Goal: Information Seeking & Learning: Learn about a topic

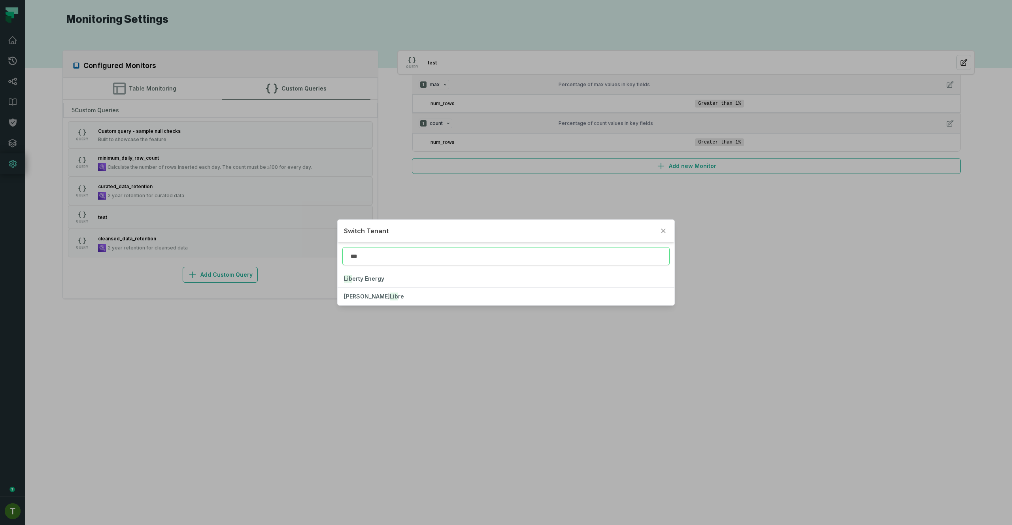
type input "***"
click button "Lib erty Energy" at bounding box center [506, 278] width 336 height 17
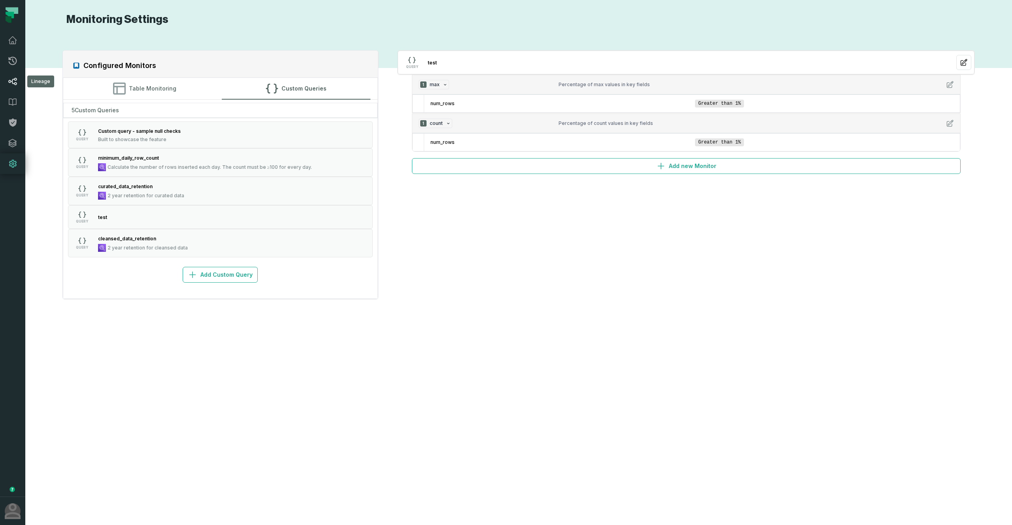
click at [16, 74] on link "Lineage" at bounding box center [12, 81] width 25 height 21
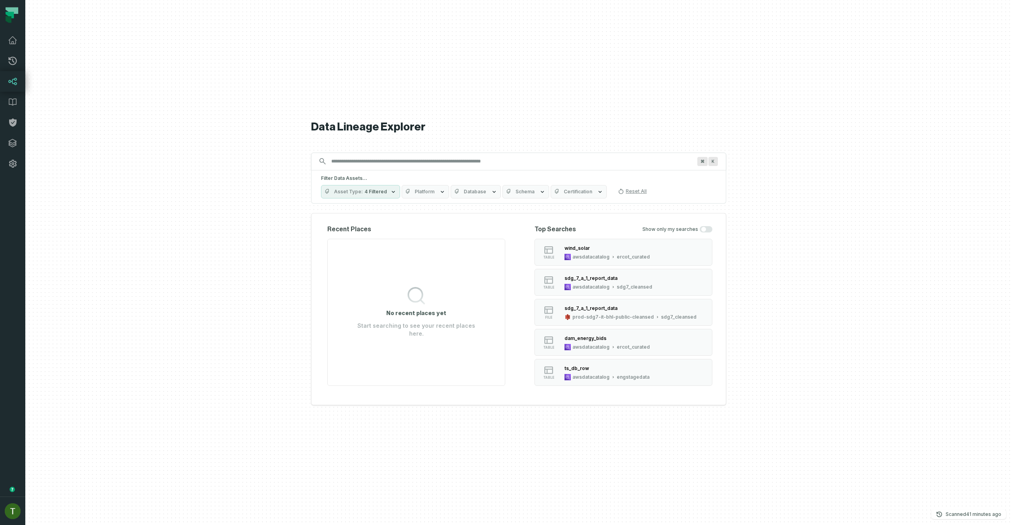
click at [474, 185] on button "Database" at bounding box center [476, 191] width 50 height 13
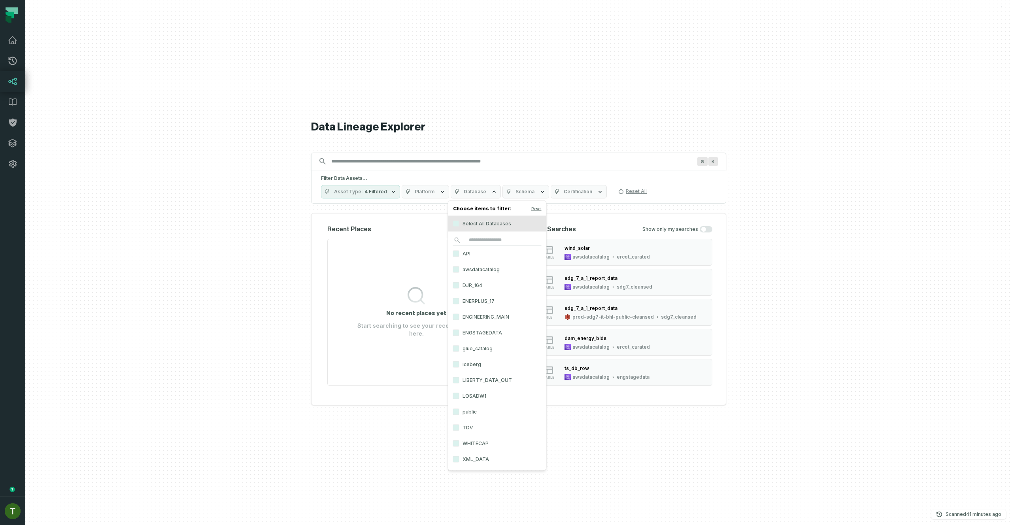
click at [479, 191] on span "Database" at bounding box center [475, 192] width 23 height 6
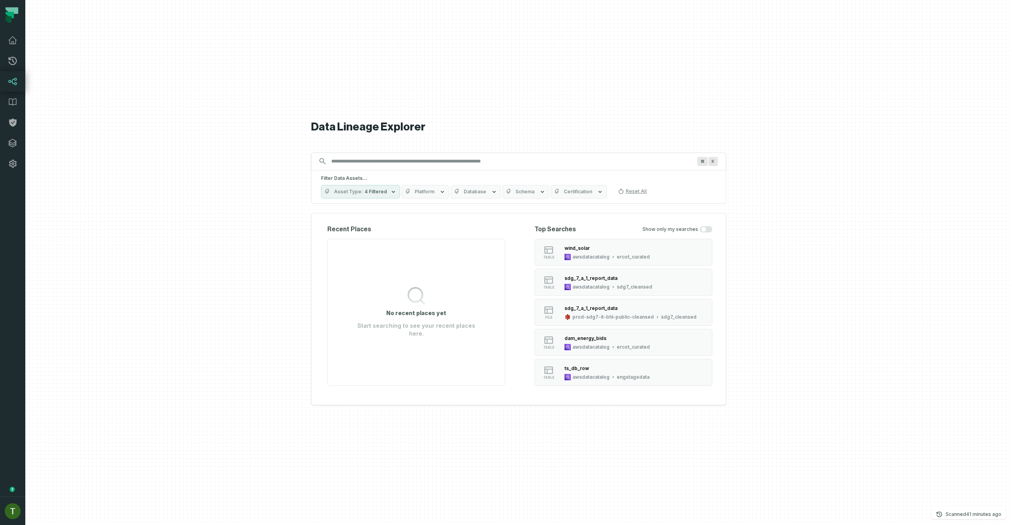
click at [419, 191] on span "Platform" at bounding box center [425, 192] width 20 height 6
click at [432, 270] on label "Oracle" at bounding box center [449, 271] width 98 height 16
click at [411, 270] on button "Oracle" at bounding box center [407, 271] width 6 height 6
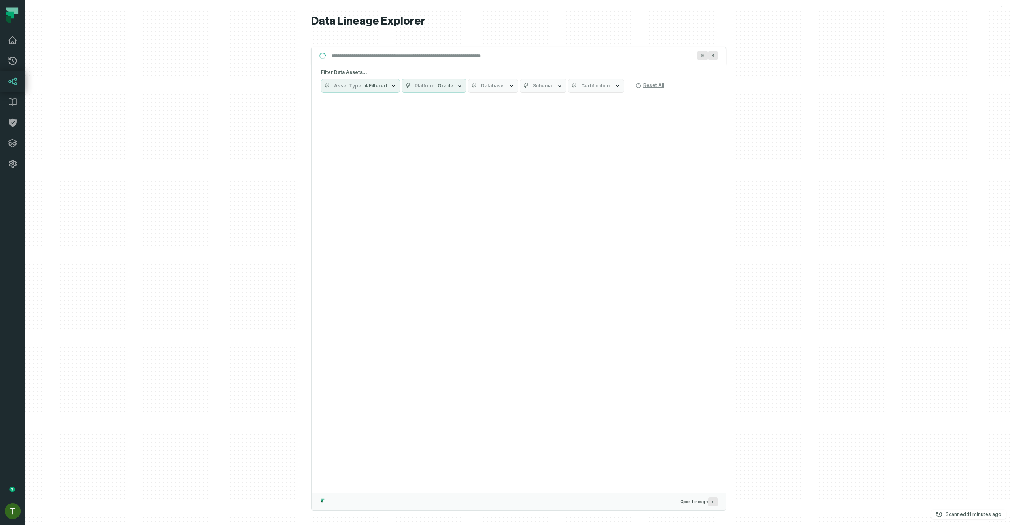
click at [789, 193] on div at bounding box center [518, 262] width 987 height 525
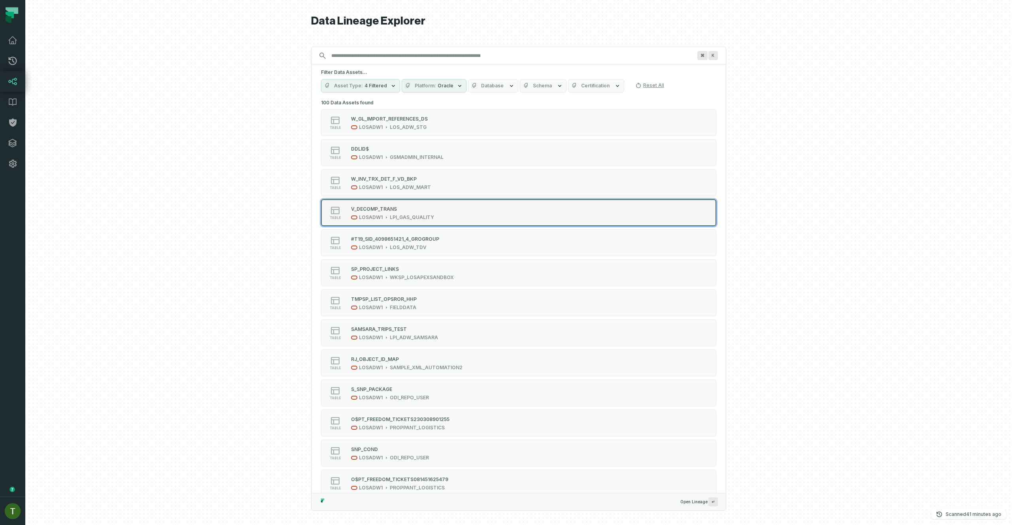
click at [433, 210] on div "V_DECOMP_TRANS LOSADW1 LPI_GAS_QUALITY" at bounding box center [392, 213] width 89 height 16
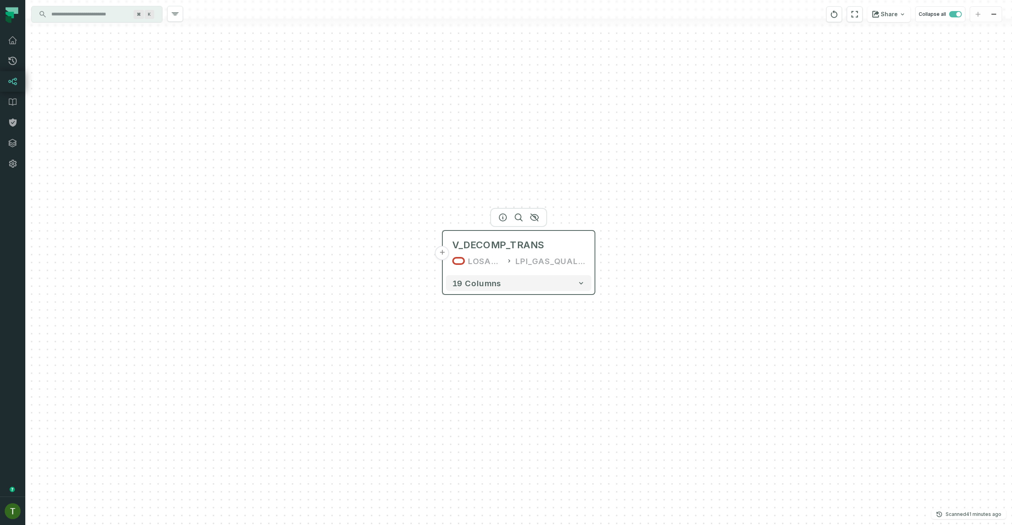
click at [518, 268] on div "V_DECOMP_TRANS LOSADW1 LPI_GAS_QUALITY" at bounding box center [518, 253] width 145 height 38
click at [516, 274] on div "19 columns" at bounding box center [519, 283] width 152 height 22
click at [520, 283] on button "19 columns" at bounding box center [518, 283] width 145 height 16
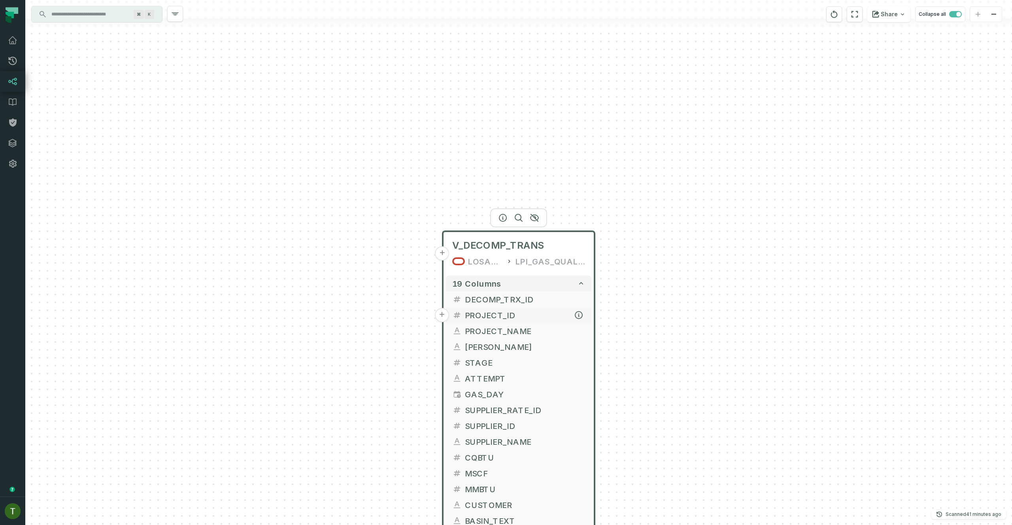
click at [524, 322] on button "PROJECT_ID" at bounding box center [518, 315] width 145 height 16
click at [520, 318] on span "PROJECT_ID" at bounding box center [525, 315] width 120 height 12
click at [510, 305] on span "DECOMP_TRX_ID" at bounding box center [524, 300] width 120 height 12
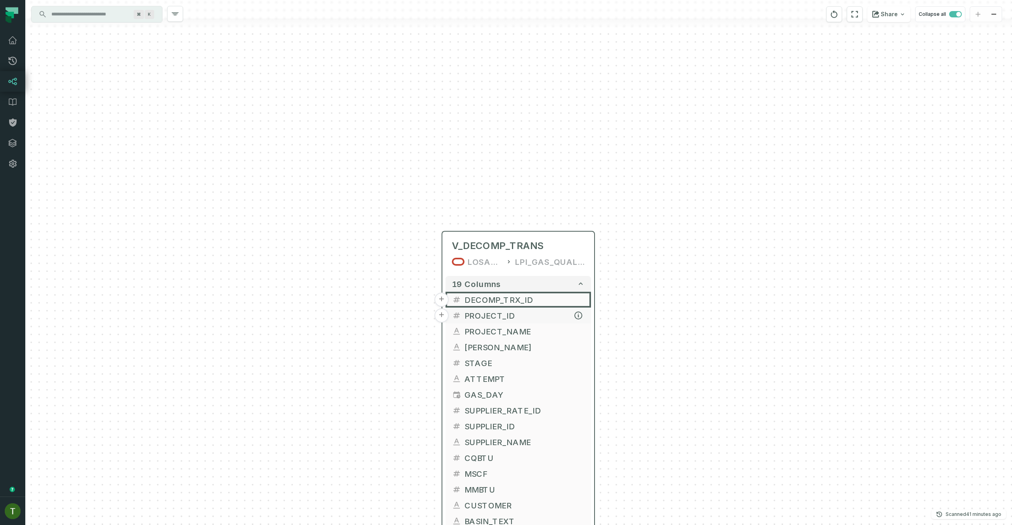
click at [510, 311] on span "PROJECT_ID" at bounding box center [524, 315] width 120 height 12
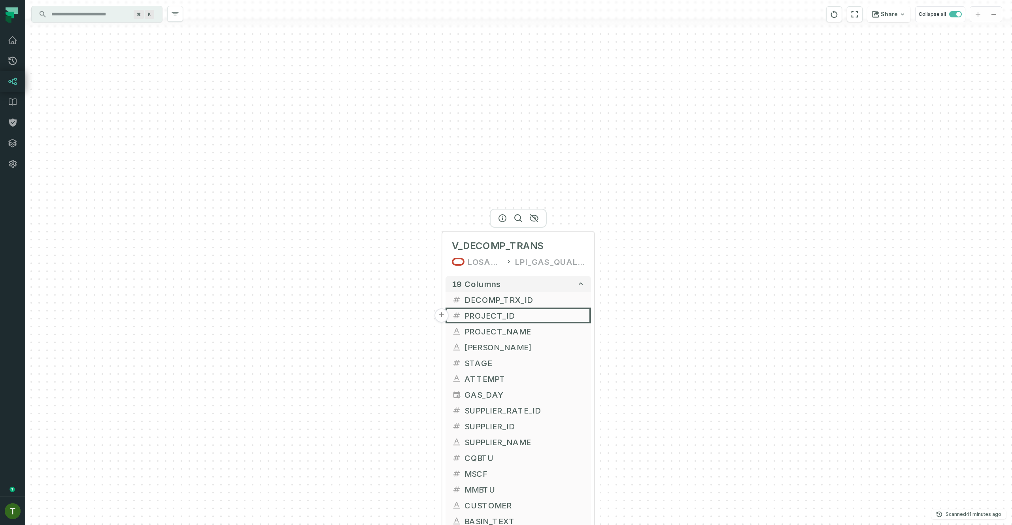
click at [504, 221] on div at bounding box center [518, 218] width 57 height 19
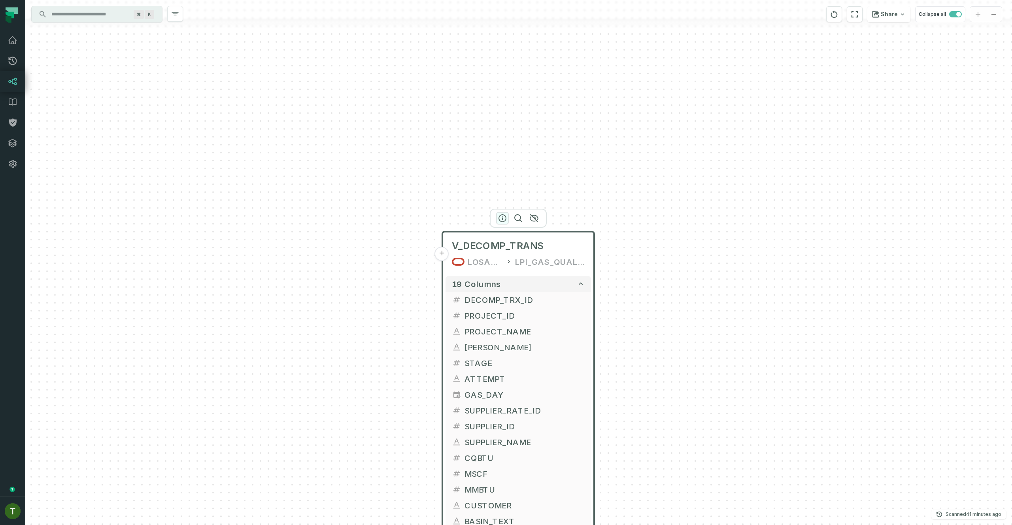
click at [504, 219] on icon "button" at bounding box center [502, 217] width 9 height 9
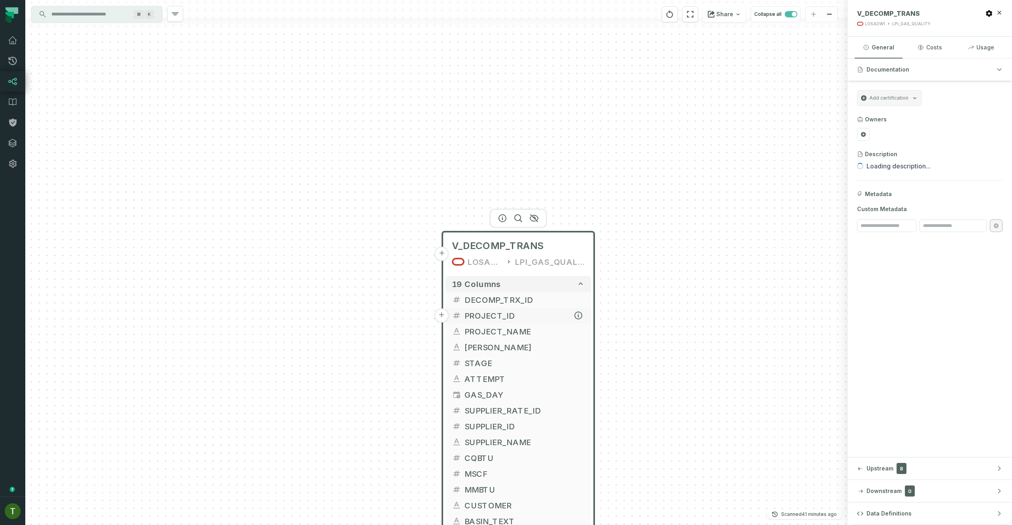
click at [506, 322] on button "PROJECT_ID" at bounding box center [517, 315] width 145 height 16
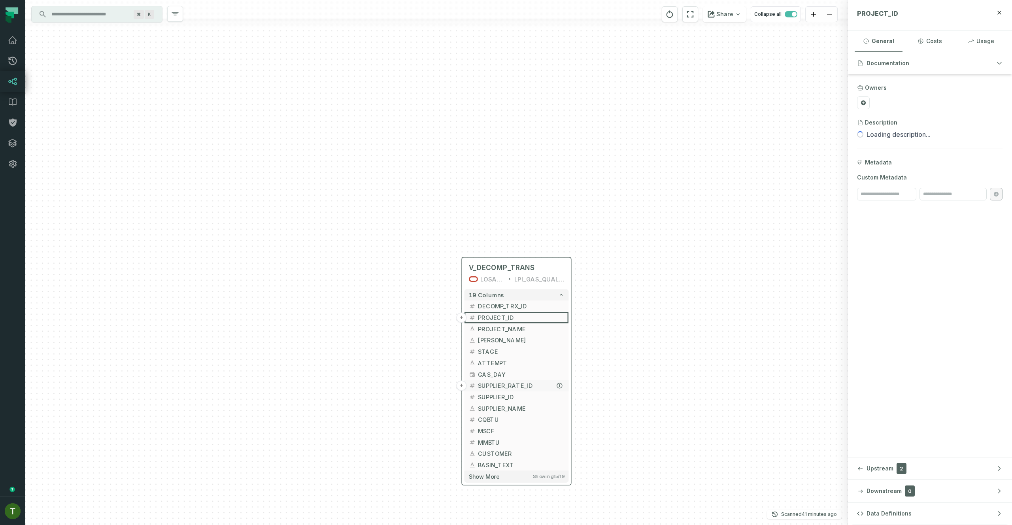
click at [520, 383] on span "SUPPLIER_RATE_ID" at bounding box center [521, 385] width 86 height 9
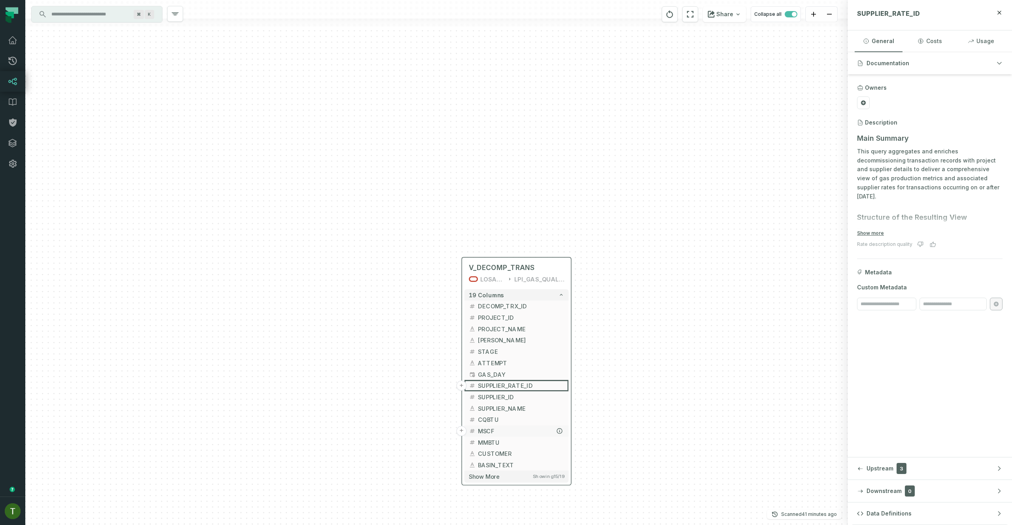
click at [493, 431] on span "MSCF" at bounding box center [521, 430] width 86 height 9
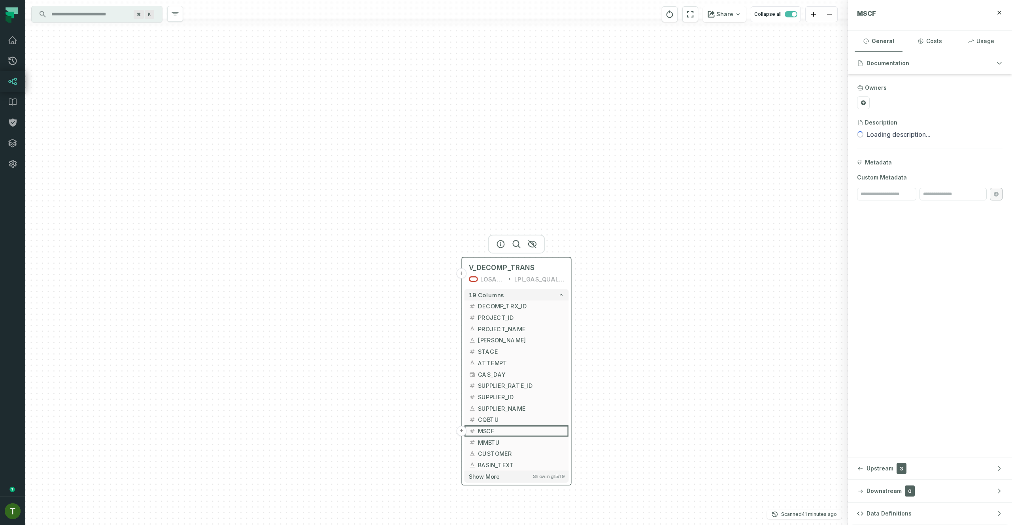
click at [464, 274] on button "+" at bounding box center [461, 273] width 10 height 10
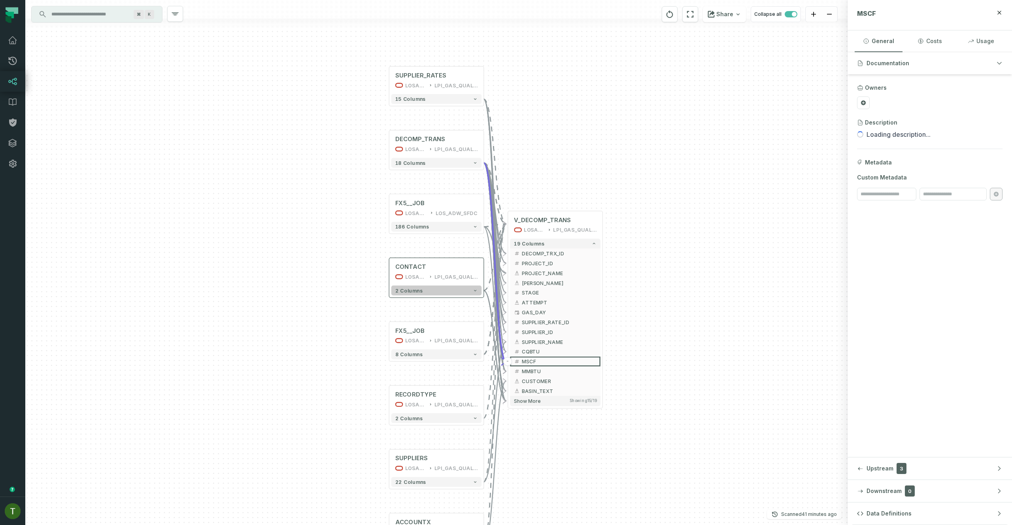
click at [465, 292] on button "2 columns" at bounding box center [436, 290] width 91 height 10
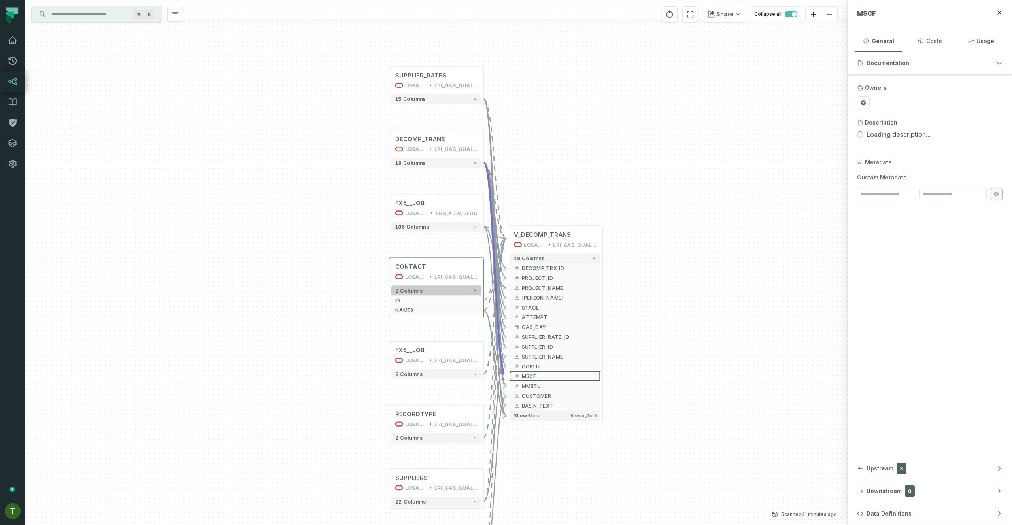
click at [465, 292] on button "2 columns" at bounding box center [436, 290] width 91 height 10
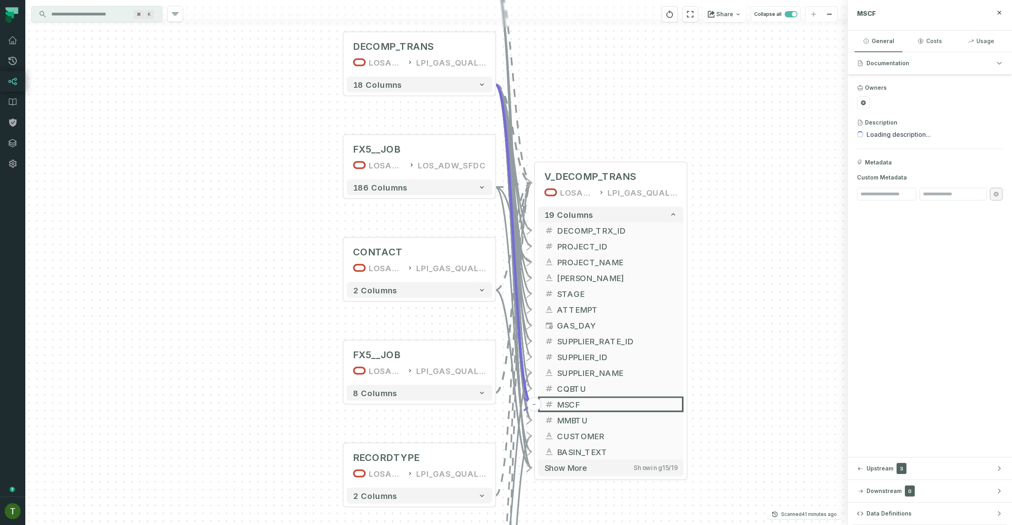
drag, startPoint x: 568, startPoint y: 97, endPoint x: 574, endPoint y: 195, distance: 98.2
click at [574, 194] on div "SUPPLIER_RATES LOSADW1 LPI_GAS_QUALITY + 15 columns DECOMP_TRANS LOSADW1 LPI_GA…" at bounding box center [436, 262] width 822 height 525
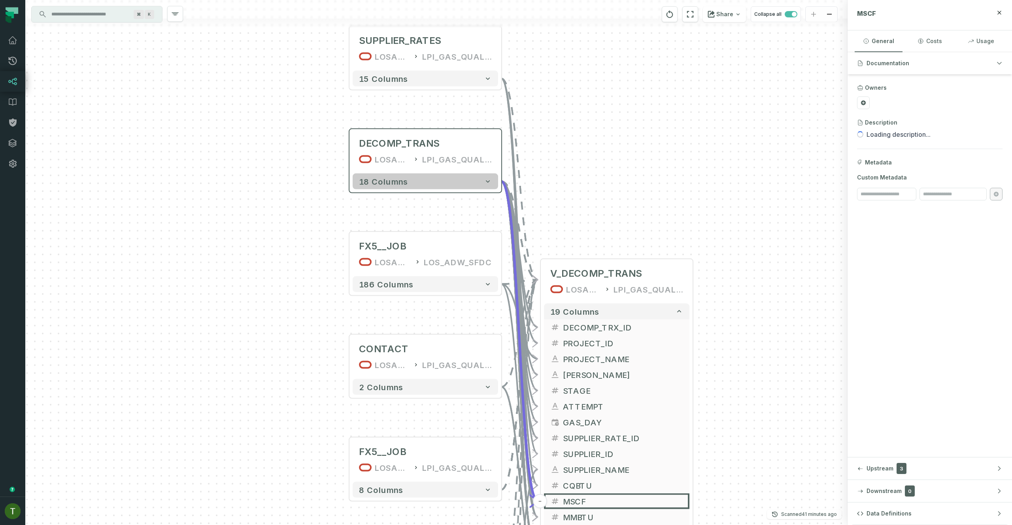
click at [481, 187] on button "18 columns" at bounding box center [425, 182] width 145 height 16
click at [477, 185] on button "18 columns" at bounding box center [424, 182] width 145 height 16
click at [477, 185] on button "18 columns" at bounding box center [424, 181] width 145 height 16
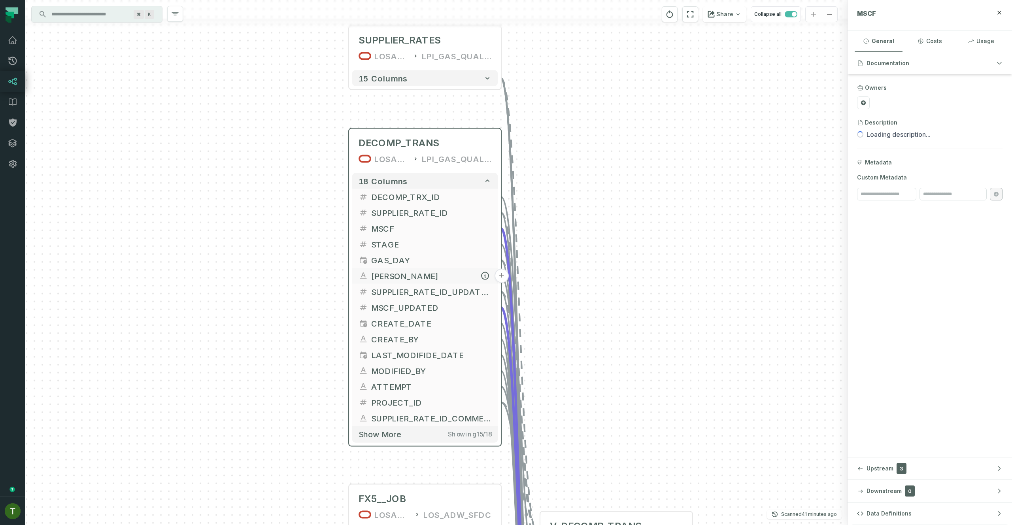
click at [429, 280] on span "WELLS" at bounding box center [431, 276] width 120 height 12
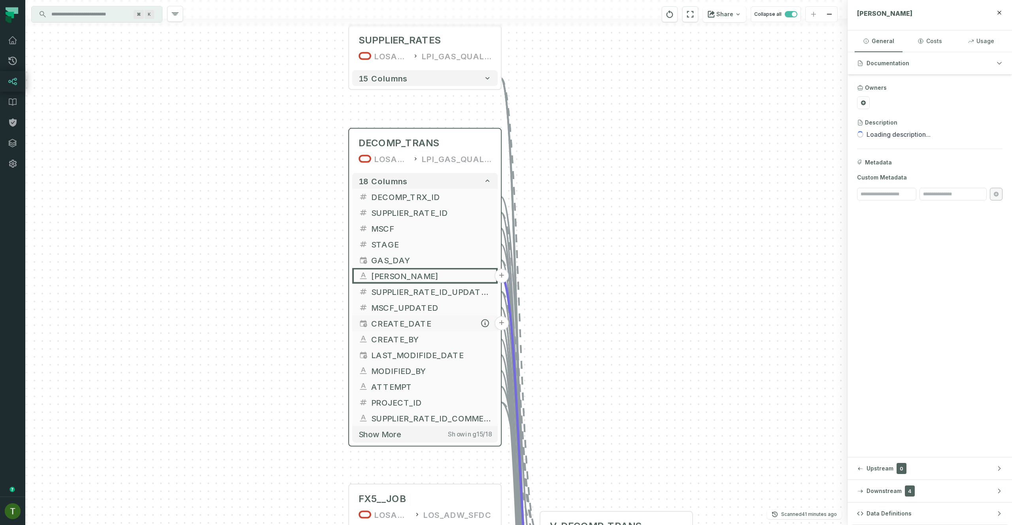
click at [378, 325] on span "CREATE_DATE" at bounding box center [431, 323] width 120 height 12
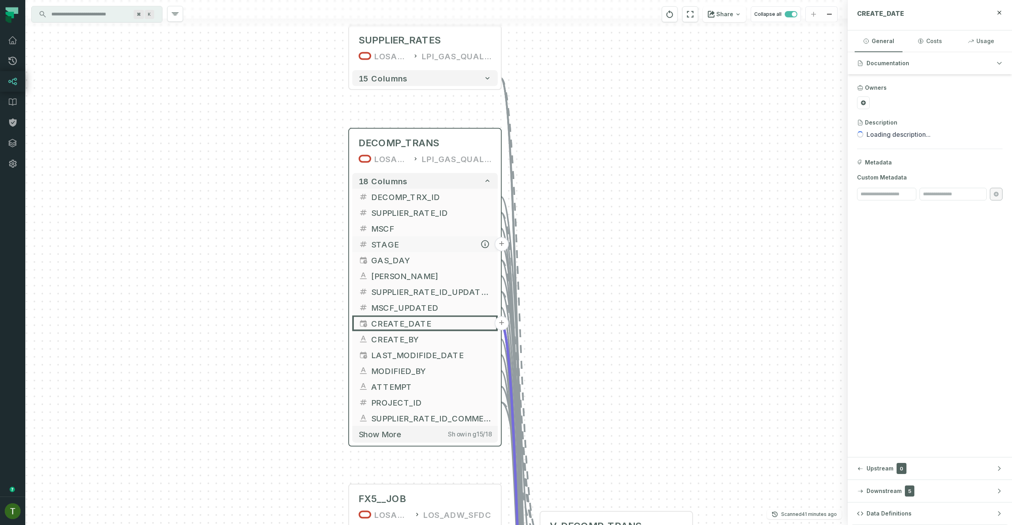
click at [406, 241] on span "STAGE" at bounding box center [431, 244] width 120 height 12
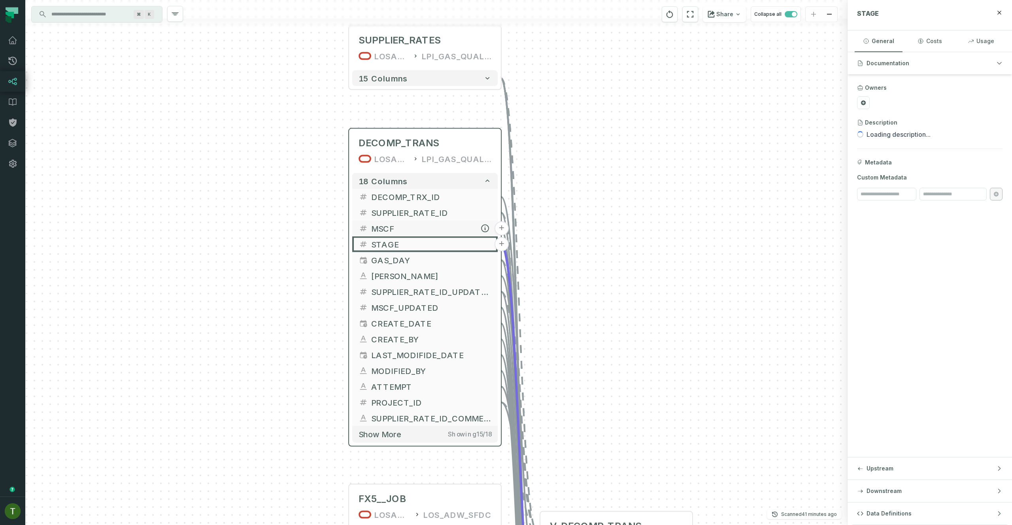
click at [408, 232] on span "MSCF" at bounding box center [431, 229] width 120 height 12
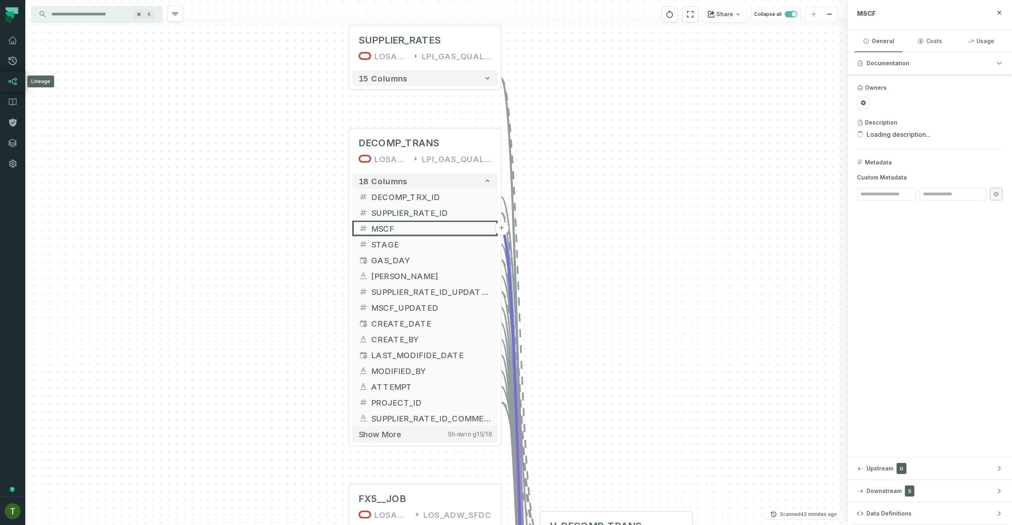
click at [24, 85] on link "Lineage" at bounding box center [12, 81] width 25 height 21
click at [17, 83] on icon at bounding box center [12, 81] width 9 height 9
click at [61, 11] on input "Discovery Provider cmdk menu" at bounding box center [90, 14] width 86 height 13
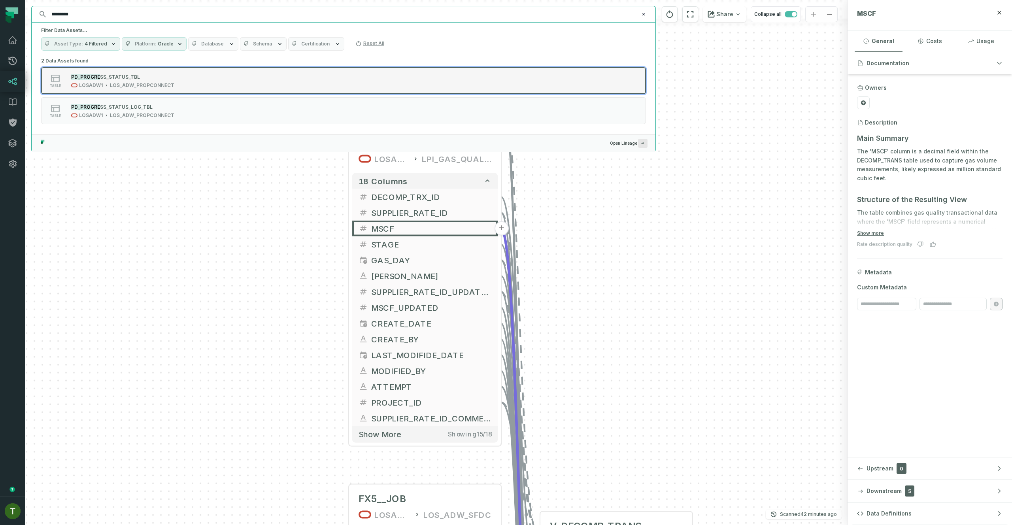
type input "*********"
click at [149, 84] on div "LOS_ADW_PROPCONNECT" at bounding box center [142, 85] width 64 height 6
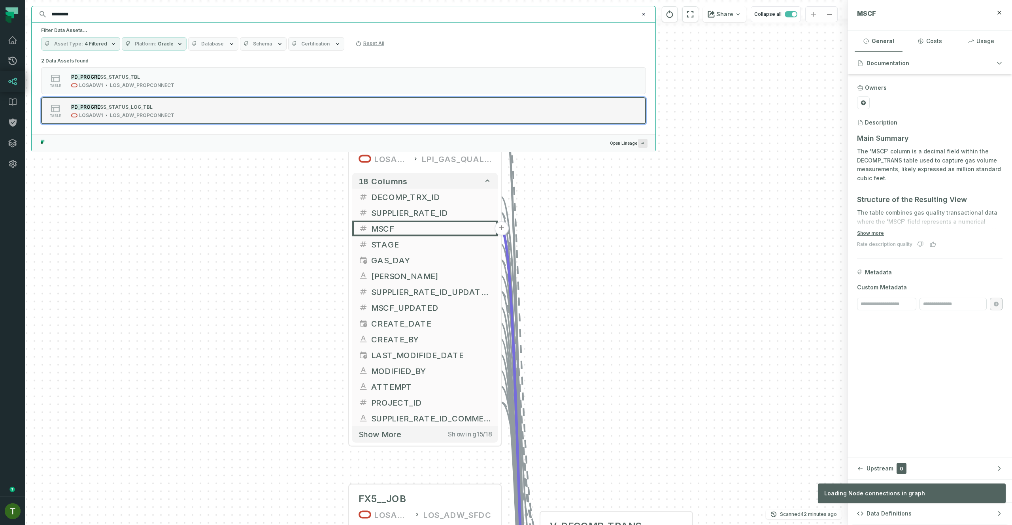
click at [157, 115] on div "LOS_ADW_PROPCONNECT" at bounding box center [142, 115] width 64 height 6
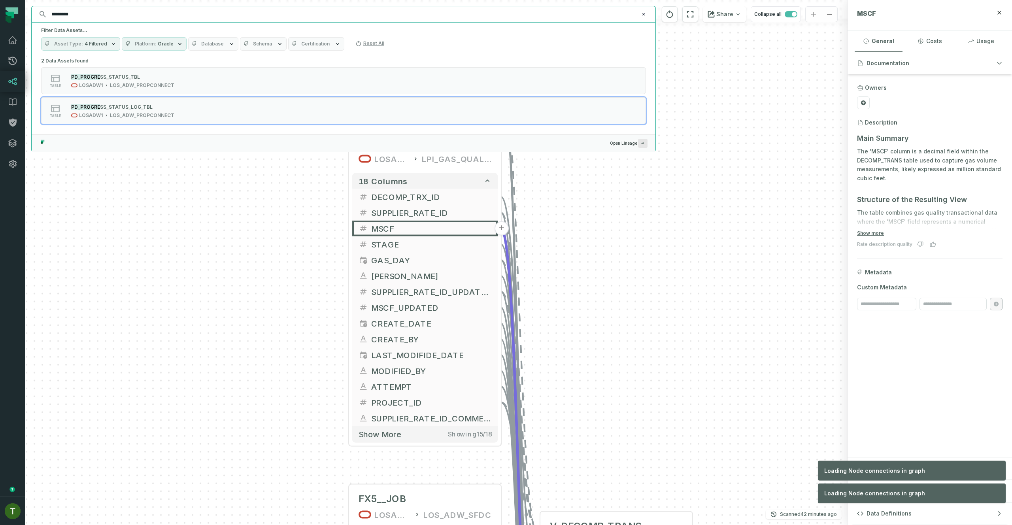
click at [536, 243] on div "SUPPLIER_RATES LOSADW1 LPI_GAS_QUALITY + 15 columns DECOMP_TRANS LOSADW1 LPI_GA…" at bounding box center [436, 262] width 822 height 525
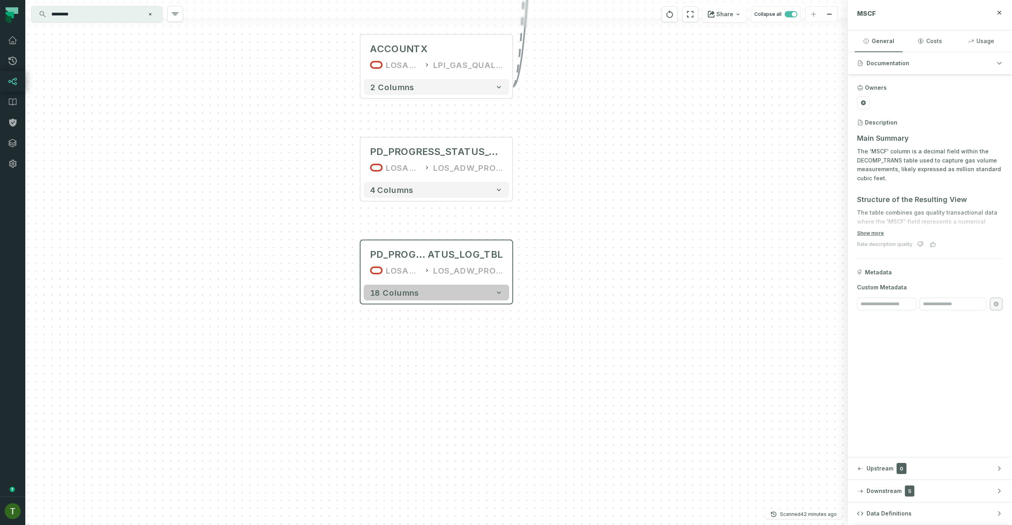
click at [481, 291] on button "18 columns" at bounding box center [436, 293] width 145 height 16
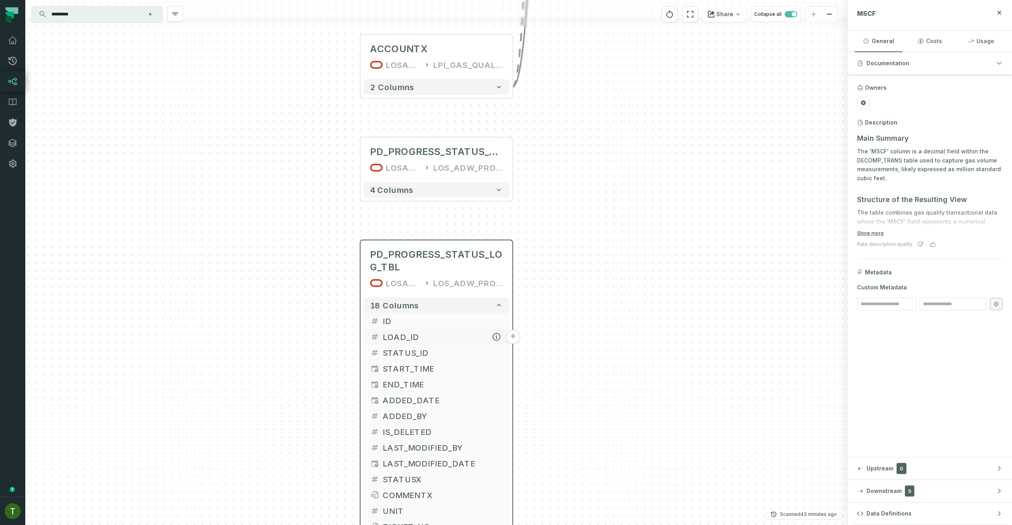
click at [451, 334] on span "LOAD_ID" at bounding box center [443, 337] width 120 height 12
click at [438, 350] on span "STATUS_ID" at bounding box center [443, 353] width 120 height 12
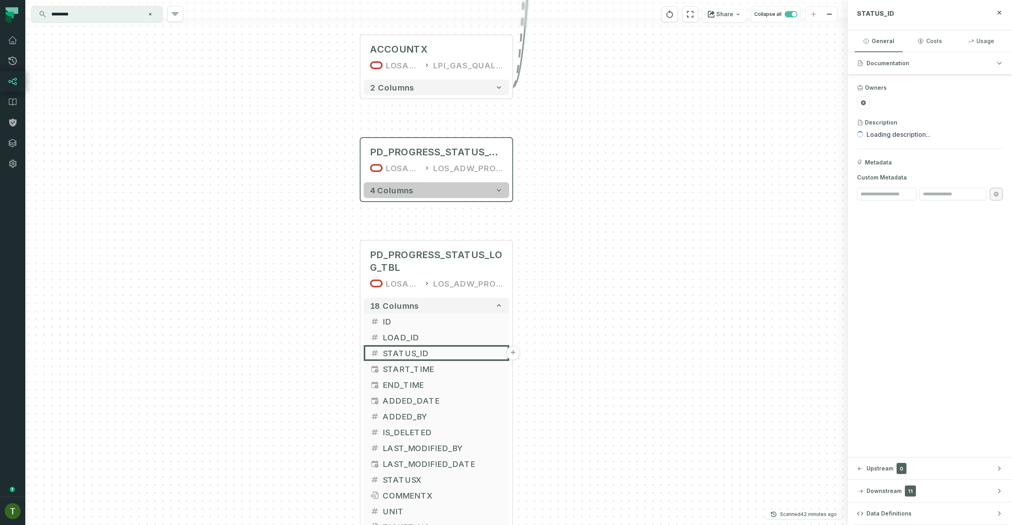
click at [461, 195] on button "4 columns" at bounding box center [436, 190] width 145 height 16
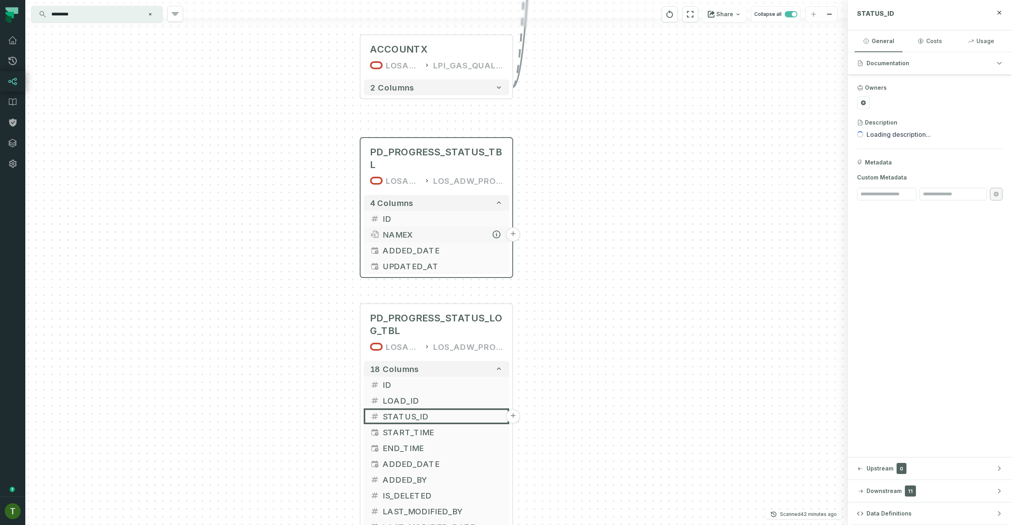
click at [455, 228] on span "NAMEX" at bounding box center [443, 234] width 120 height 12
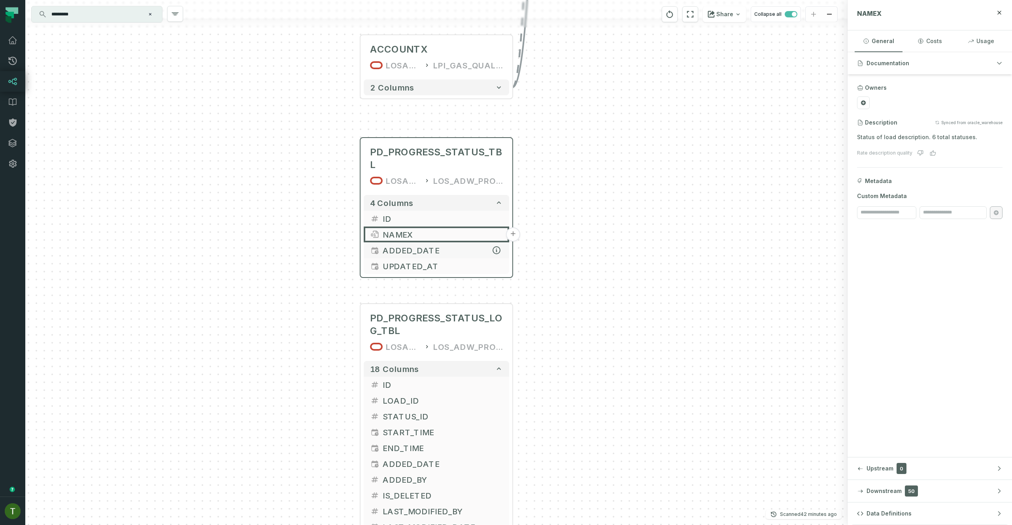
click at [453, 244] on span "ADDED_DATE" at bounding box center [443, 250] width 120 height 12
click at [443, 260] on span "UPDATED_AT" at bounding box center [443, 266] width 120 height 12
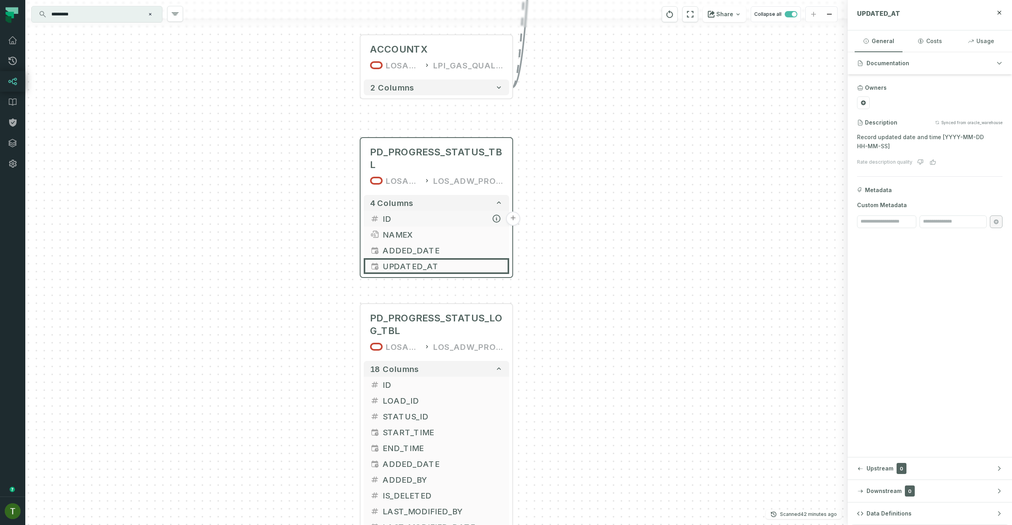
click at [422, 213] on span "ID" at bounding box center [443, 219] width 120 height 12
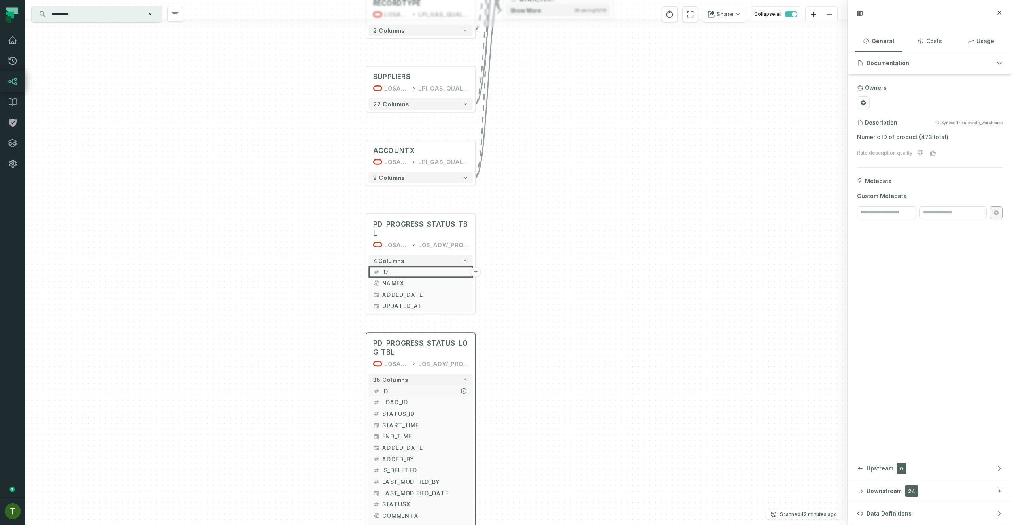
click at [398, 390] on span "ID" at bounding box center [425, 391] width 86 height 9
click at [394, 394] on span "ID" at bounding box center [425, 391] width 86 height 9
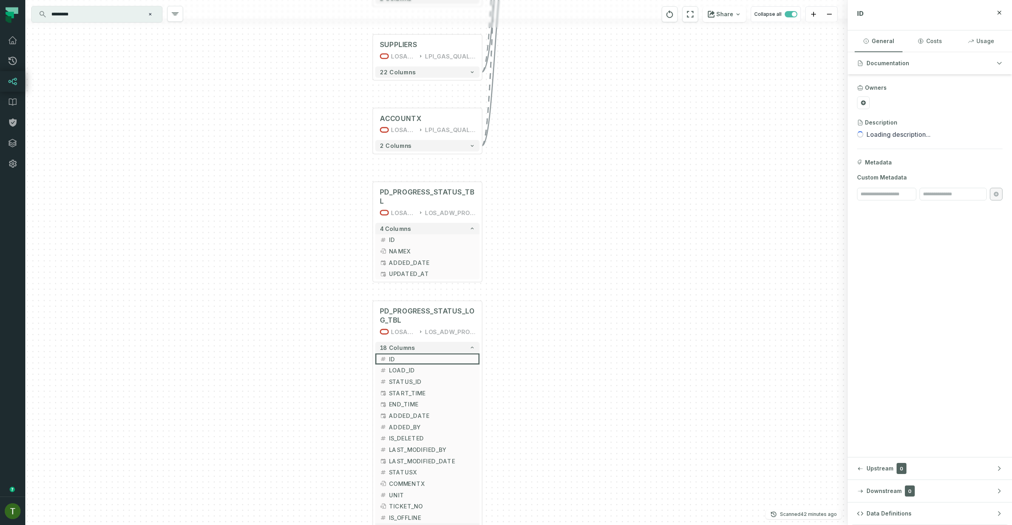
drag, startPoint x: 607, startPoint y: 464, endPoint x: 690, endPoint y: 314, distance: 171.1
click at [640, 366] on div "SUPPLIER_RATES LOSADW1 LPI_GAS_QUALITY + 15 columns DECOMP_TRANS LOSADW1 LPI_GA…" at bounding box center [436, 262] width 822 height 525
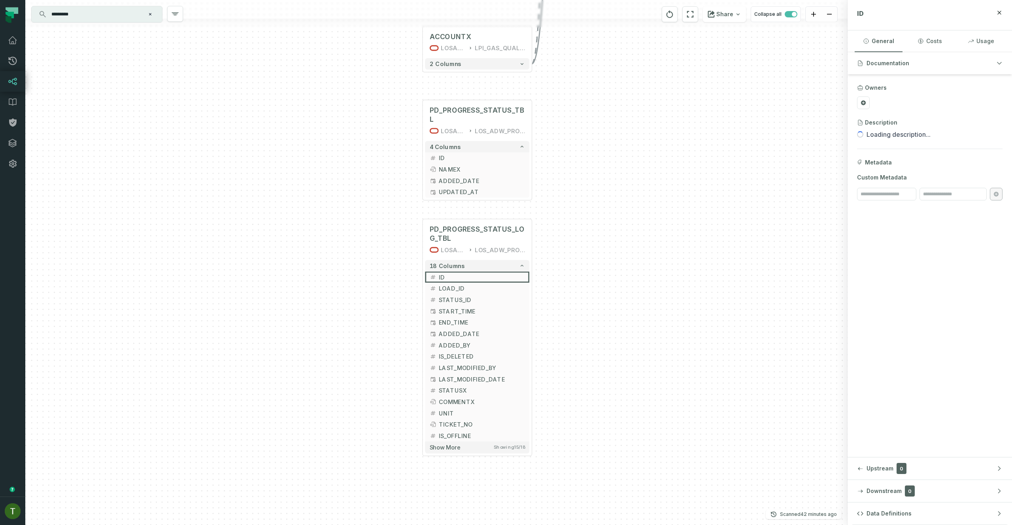
drag, startPoint x: 690, startPoint y: 314, endPoint x: 716, endPoint y: 299, distance: 29.4
click at [716, 299] on div "SUPPLIER_RATES LOSADW1 LPI_GAS_QUALITY + 15 columns DECOMP_TRANS LOSADW1 LPI_GA…" at bounding box center [436, 262] width 822 height 525
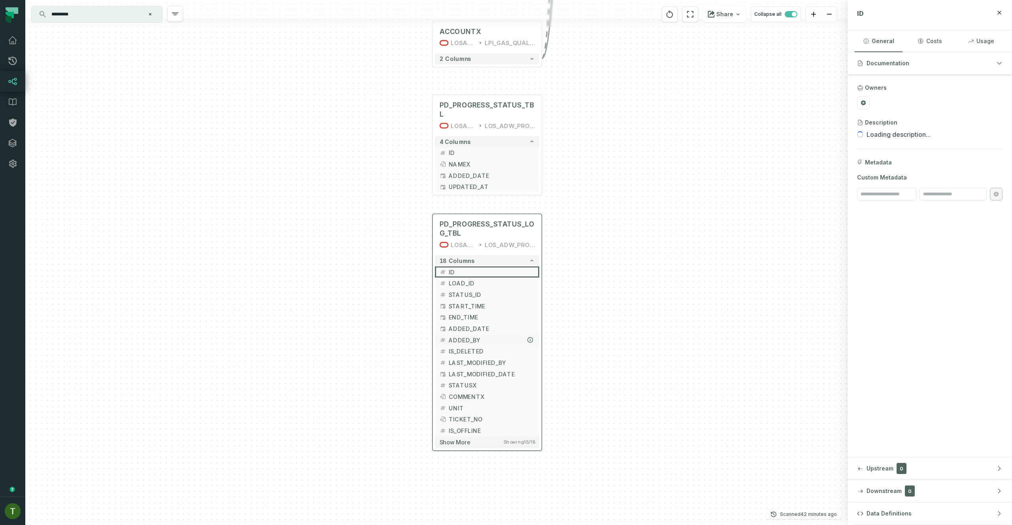
click at [484, 341] on span "ADDED_BY" at bounding box center [492, 340] width 86 height 9
click at [504, 203] on icon "button" at bounding box center [502, 200] width 9 height 9
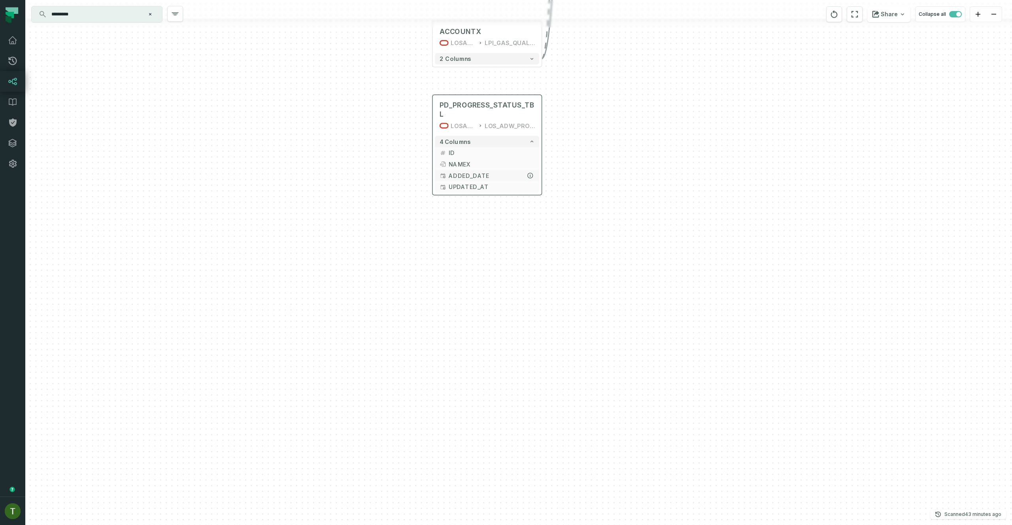
click at [485, 171] on span "ADDED_DATE" at bounding box center [492, 175] width 86 height 9
click at [532, 162] on icon "button" at bounding box center [530, 164] width 5 height 5
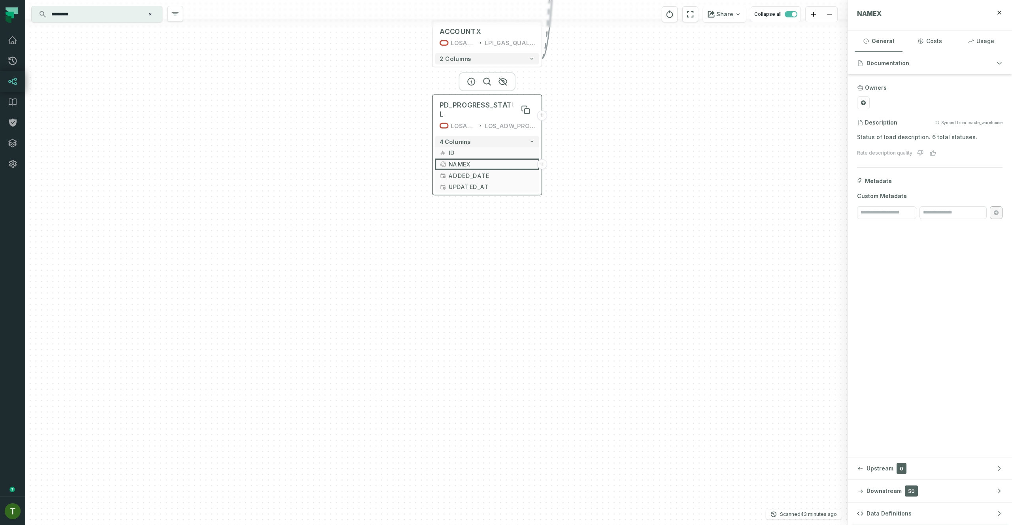
click at [513, 104] on span "PD_PROGRESS_STATUS_TBL" at bounding box center [487, 110] width 95 height 18
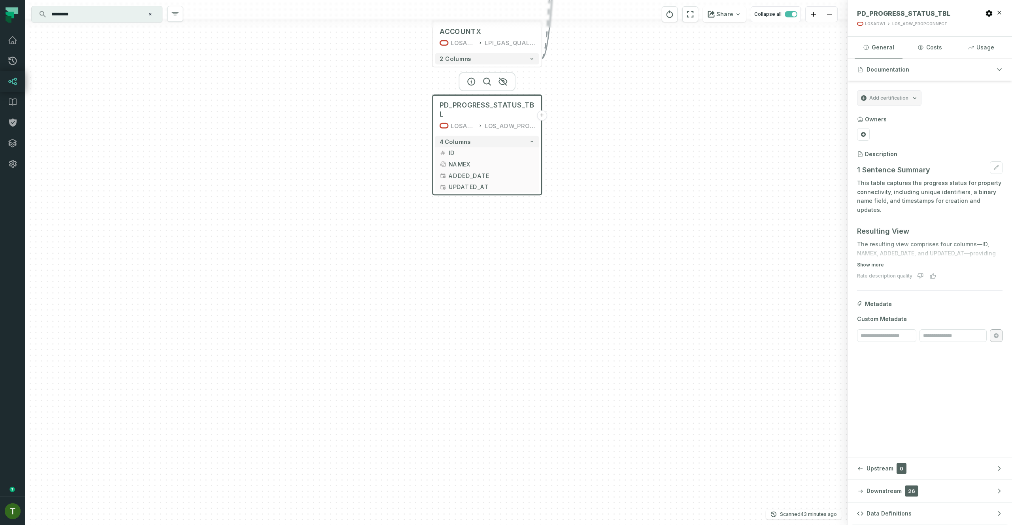
click at [878, 229] on div "1 Sentence Summary This table captures the progress status for property connect…" at bounding box center [929, 342] width 145 height 363
click at [867, 265] on button "Show more" at bounding box center [870, 265] width 27 height 6
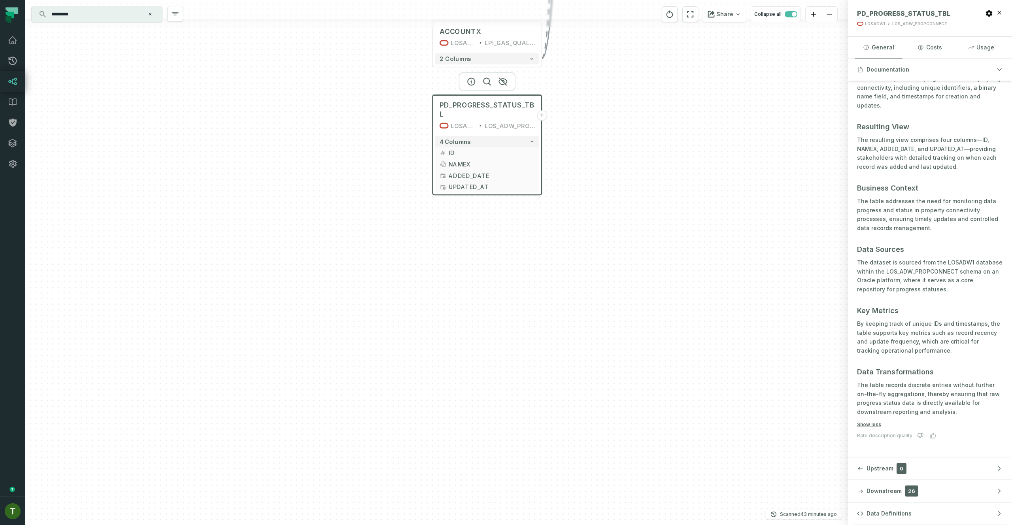
scroll to position [158, 0]
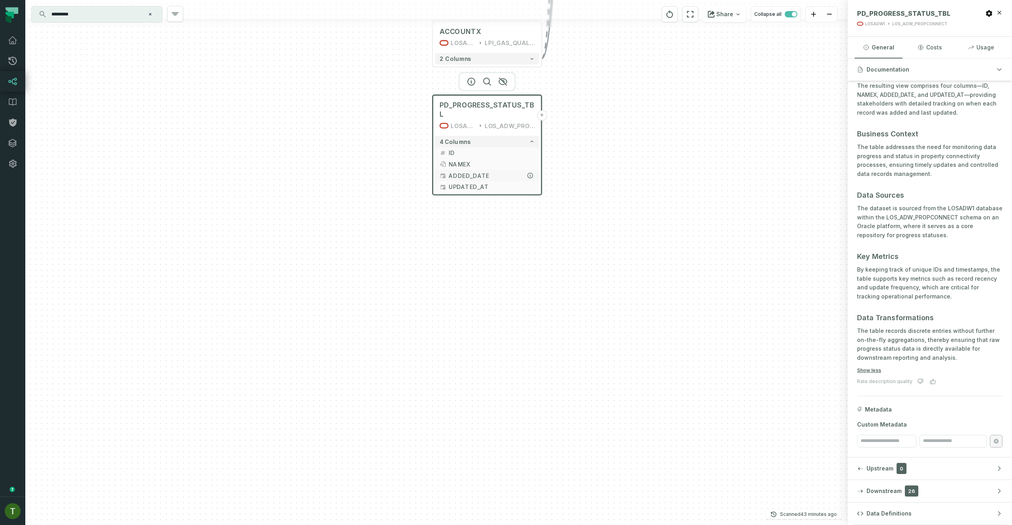
click at [472, 171] on span "ADDED_DATE" at bounding box center [492, 175] width 86 height 9
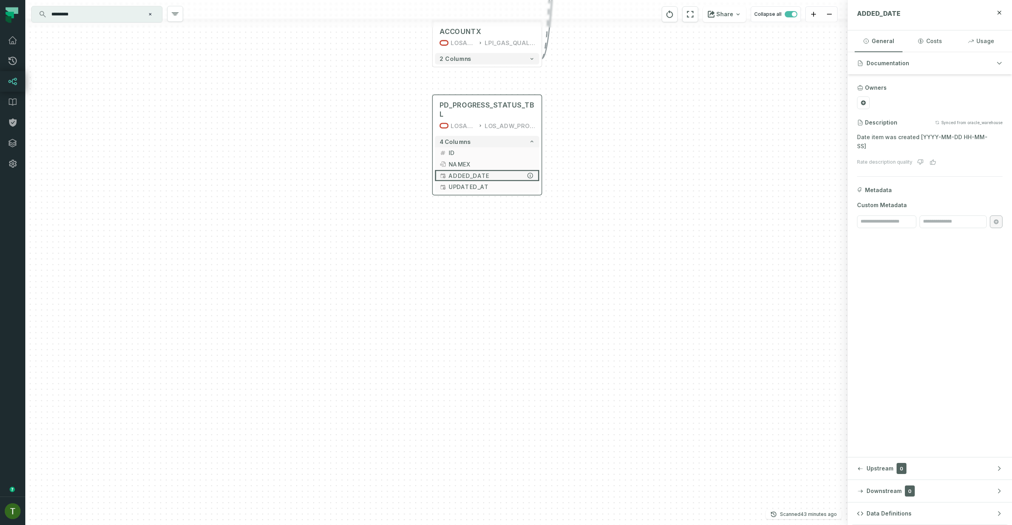
scroll to position [0, 0]
click at [477, 160] on span "NAMEX" at bounding box center [492, 164] width 86 height 9
click at [584, 160] on div "SUPPLIER_RATES LOSADW1 LPI_GAS_QUALITY + 15 columns DECOMP_TRANS LOSADW1 LPI_GA…" at bounding box center [436, 262] width 822 height 525
